Goal: Task Accomplishment & Management: Use online tool/utility

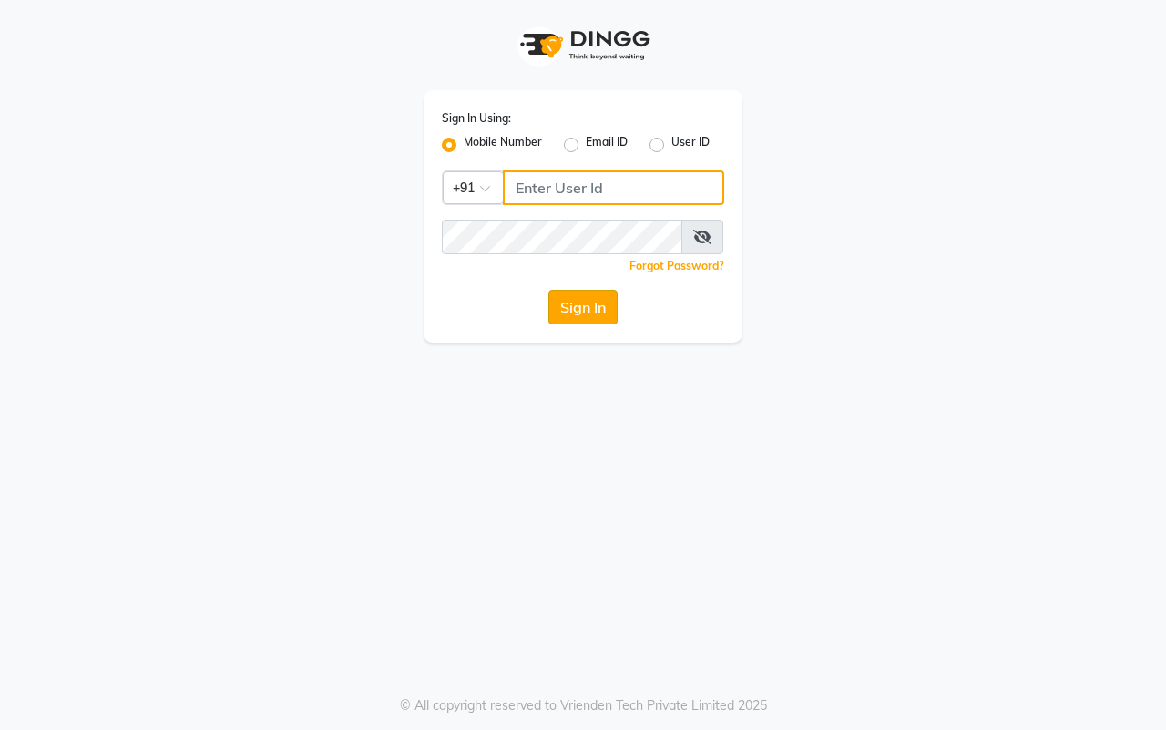
type input "7977738938"
click at [575, 299] on button "Sign In" at bounding box center [582, 307] width 69 height 35
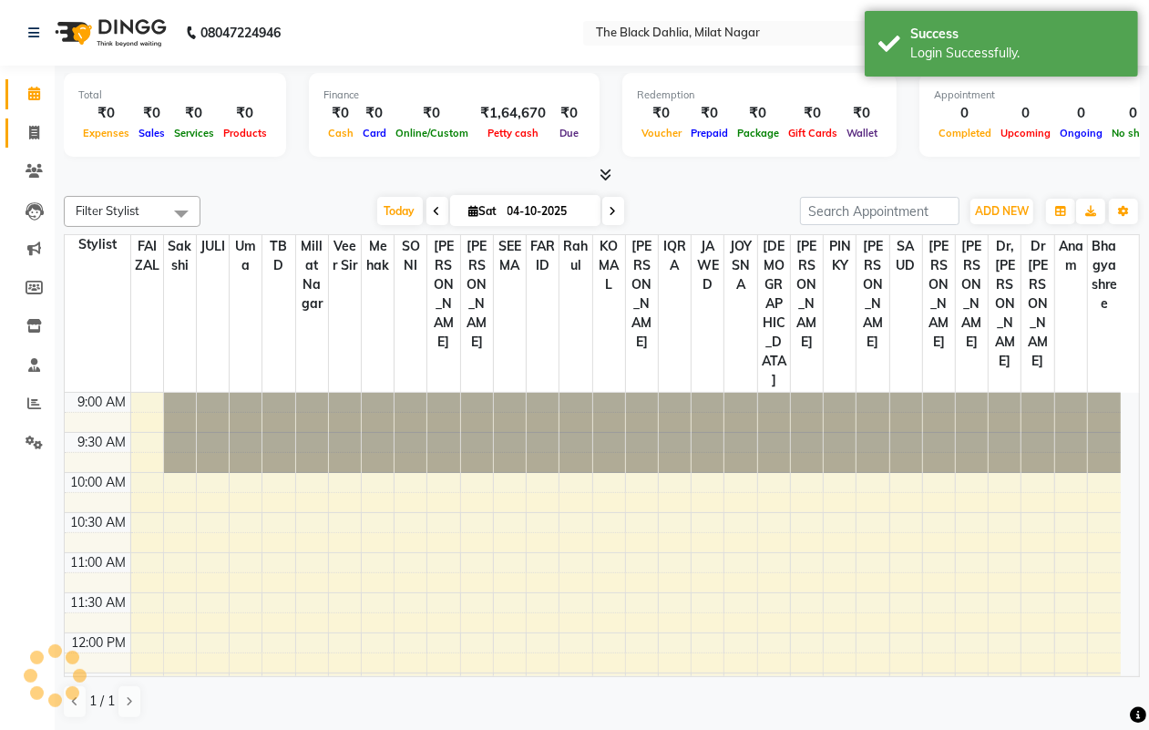
click at [35, 141] on span at bounding box center [34, 133] width 32 height 21
select select "service"
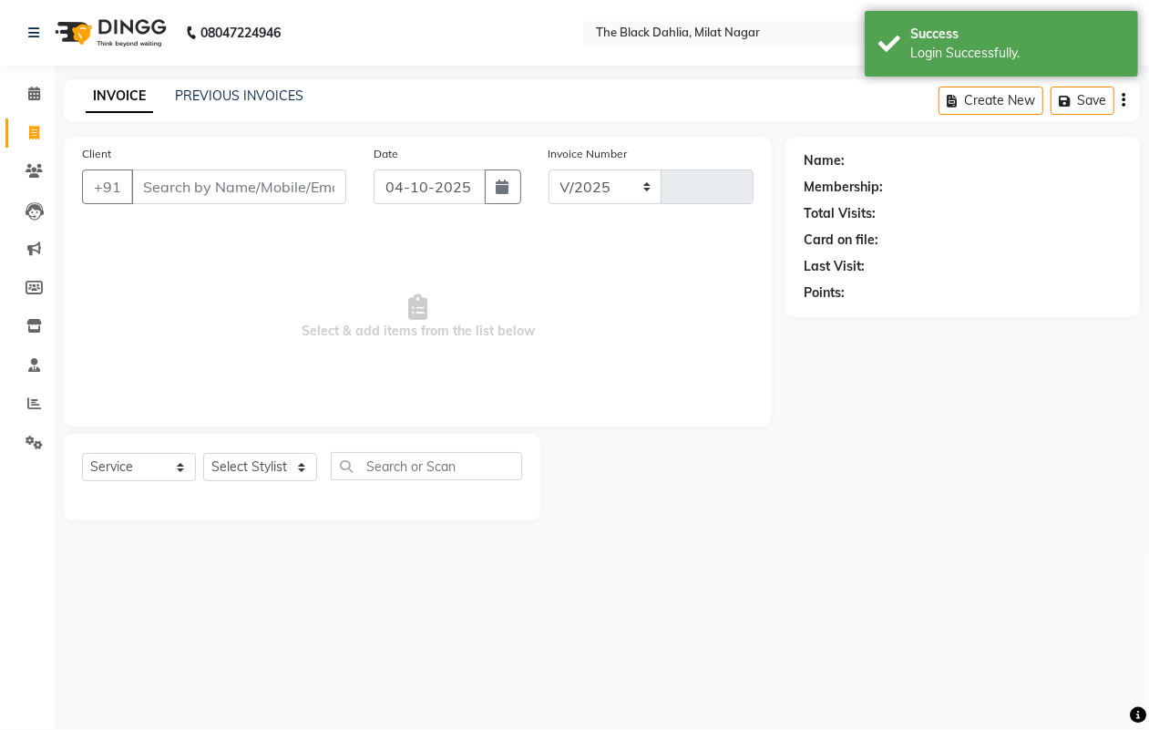
select select "4335"
type input "1436"
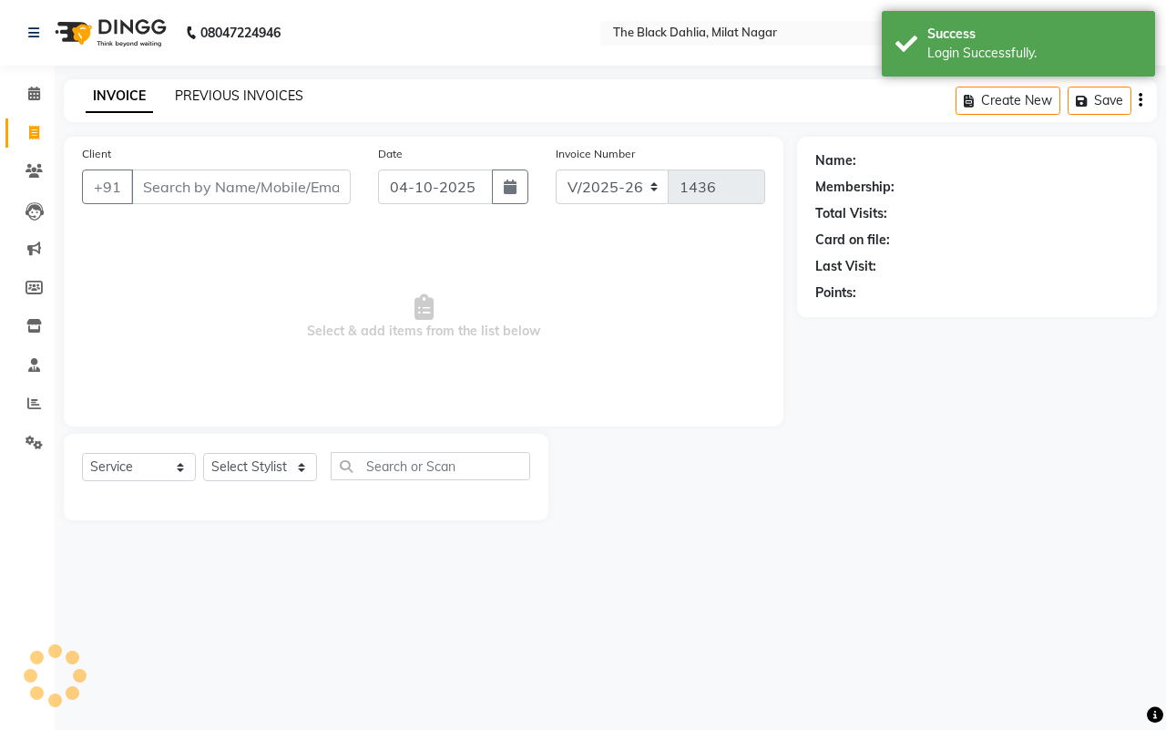
click at [233, 92] on link "PREVIOUS INVOICES" at bounding box center [239, 95] width 128 height 16
